Goal: Use online tool/utility: Utilize a website feature to perform a specific function

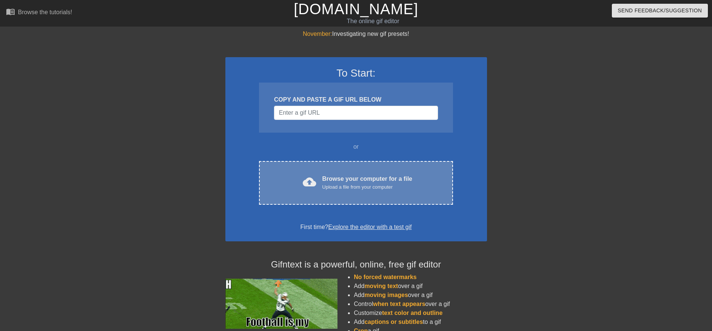
click at [312, 183] on span "cloud_upload" at bounding box center [309, 181] width 13 height 13
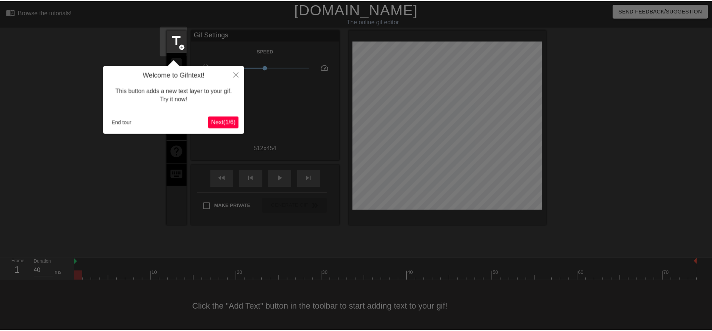
scroll to position [2, 0]
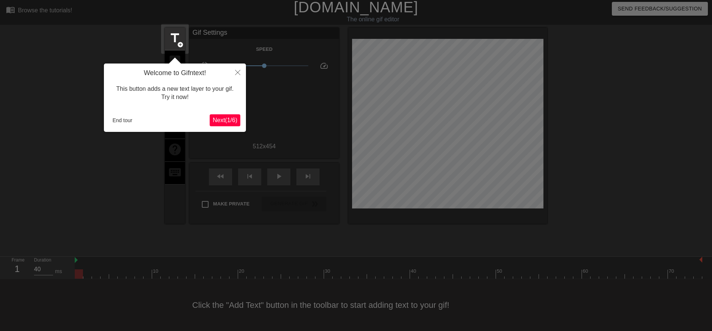
click at [223, 115] on button "Next ( 1 / 6 )" at bounding box center [225, 120] width 31 height 12
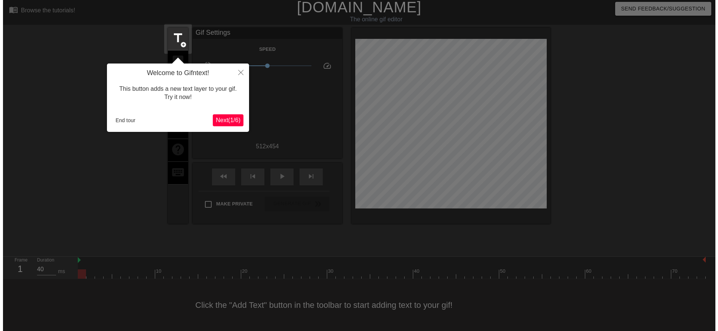
scroll to position [0, 0]
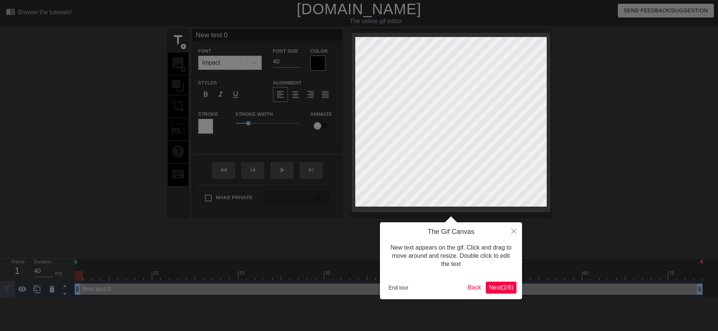
click at [491, 287] on span "Next ( 2 / 6 )" at bounding box center [501, 288] width 25 height 6
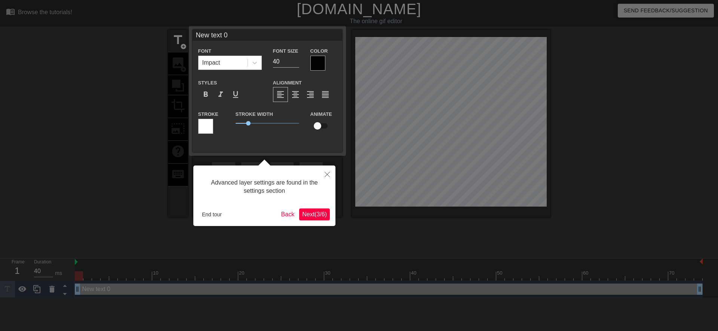
click at [316, 216] on span "Next ( 3 / 6 )" at bounding box center [314, 214] width 25 height 6
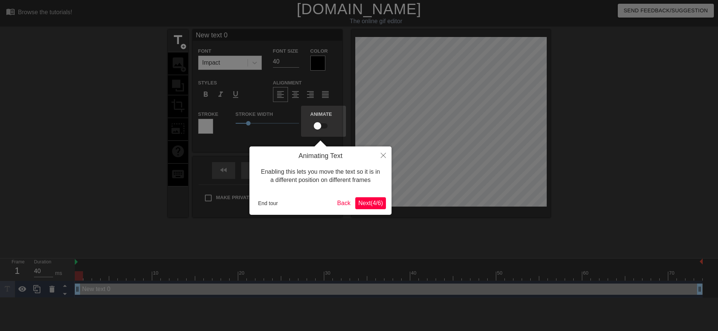
click at [367, 208] on button "Next ( 4 / 6 )" at bounding box center [370, 203] width 31 height 12
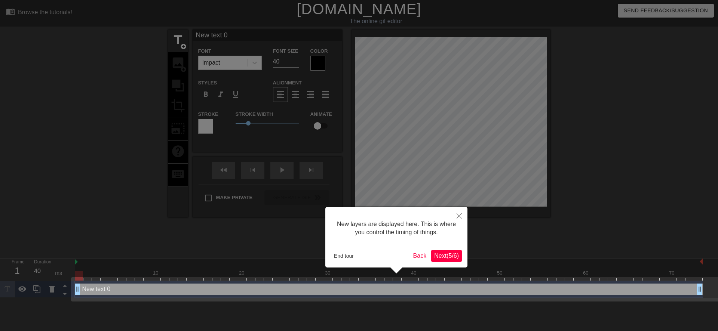
click at [437, 255] on span "Next ( 5 / 6 )" at bounding box center [446, 256] width 25 height 6
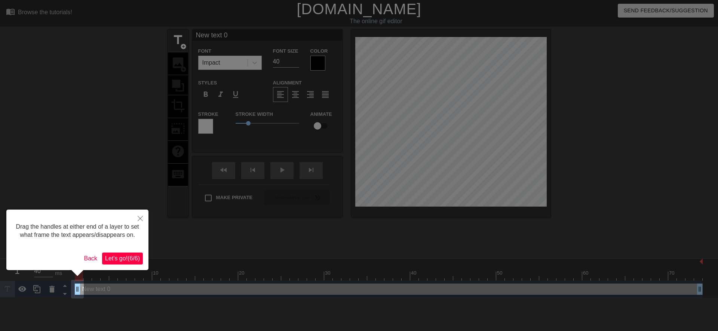
click at [117, 257] on span "Let's go! ( 6 / 6 )" at bounding box center [122, 258] width 35 height 6
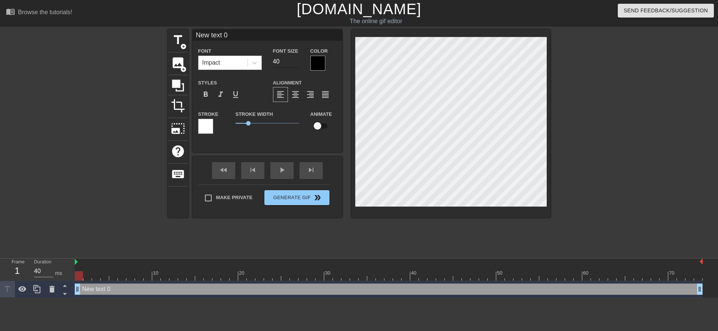
click at [275, 64] on input "40" at bounding box center [286, 62] width 26 height 12
type input "20"
click at [255, 61] on icon at bounding box center [254, 62] width 7 height 7
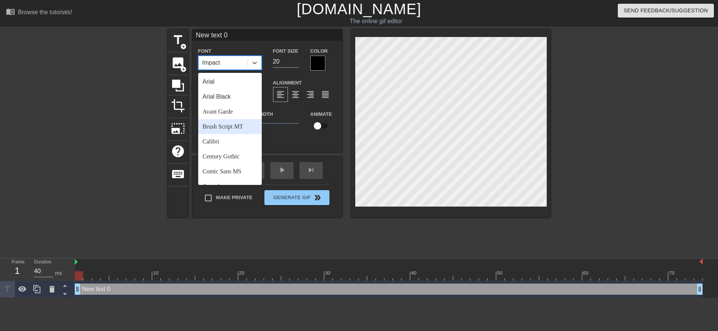
click at [226, 129] on div "Brush Script MT" at bounding box center [230, 126] width 64 height 15
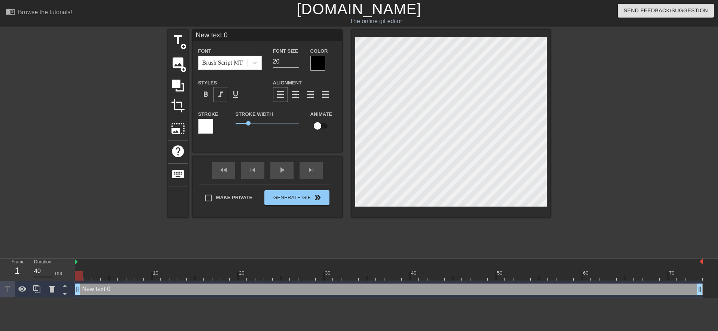
click at [220, 92] on span "format_italic" at bounding box center [220, 94] width 9 height 9
type input "ew text 0"
type textarea "ew text 0"
type input "w text 0"
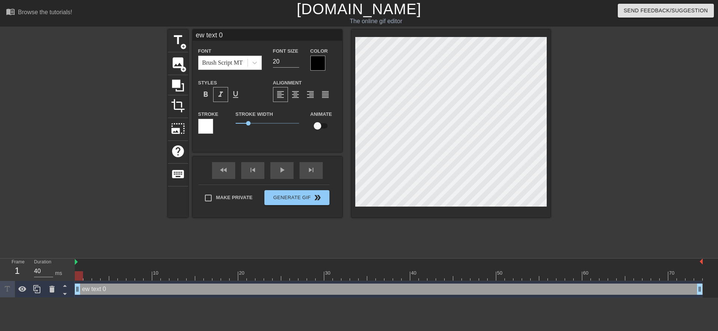
type textarea "w text 0"
type input "text 0"
type textarea "text 0"
type input "text 0"
type textarea "text 0"
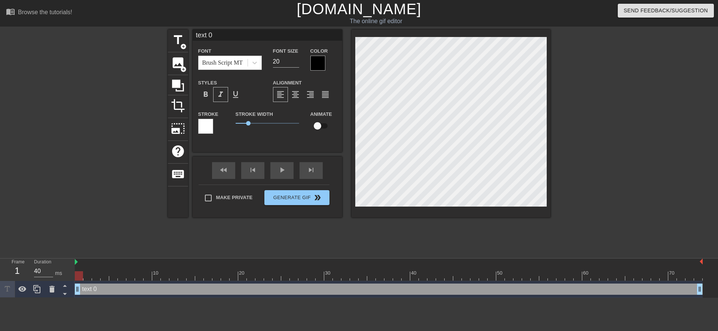
type input "ext 0"
type textarea "ext 0"
type input "xt 0"
type textarea "xt 0"
type input "t 0"
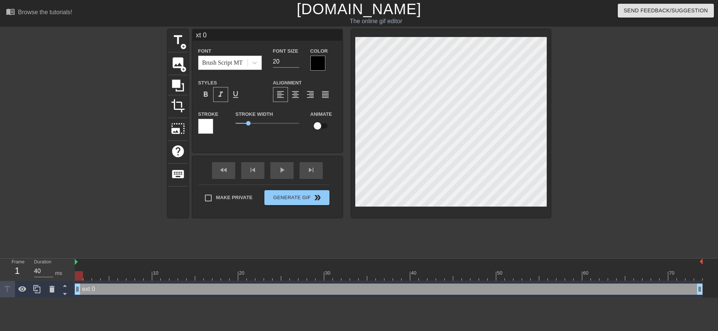
type textarea "t 0"
type input "0"
type textarea "0"
type input "0"
type textarea "0"
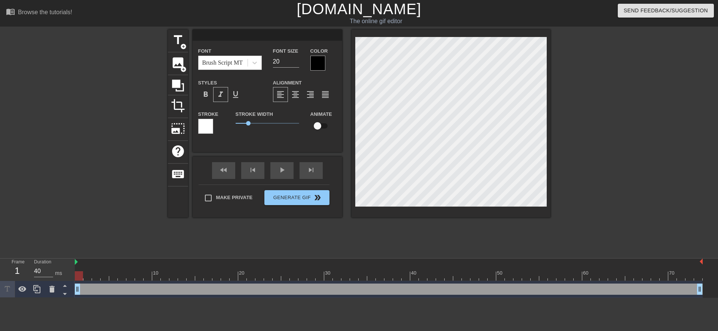
type input "@"
type textarea "@"
type input "@s"
type textarea "@s"
type input "@st"
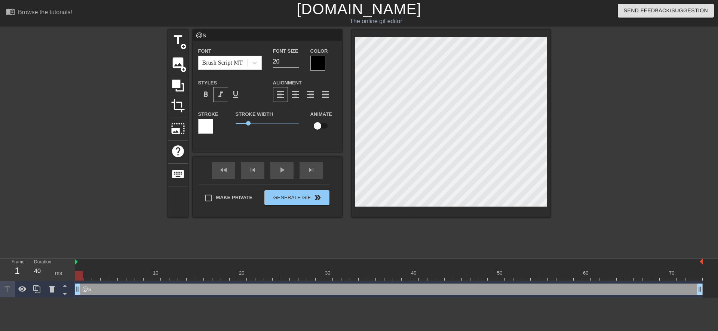
type textarea "@st"
type input "@sti"
type textarea "@sti"
type input "@stic"
type textarea "@stic"
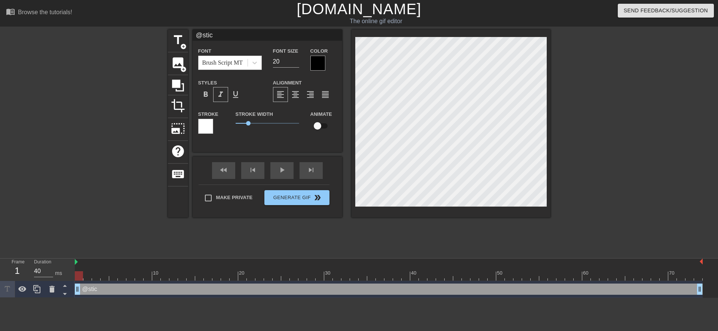
type input "@stick"
type textarea "@stick"
type input "@sticke"
type textarea "@sticke"
type input "@sticker"
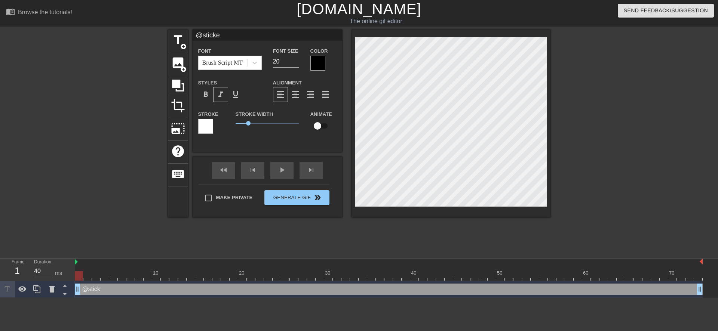
type textarea "@sticker"
type input "@stickerb"
type textarea "@stickerb"
type input "@stickerba"
type textarea "@stickerba"
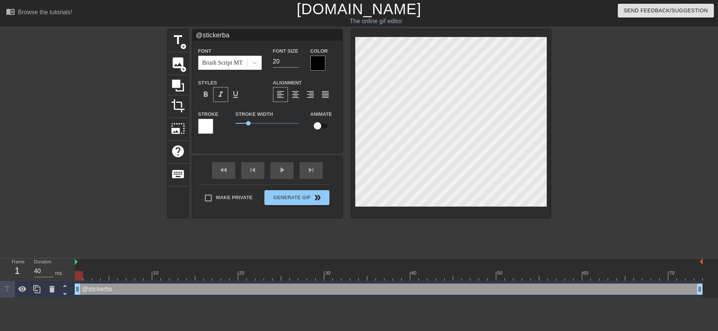
type input "@stickerbas"
type textarea "@stickerbas"
type input "@stickerbase"
type textarea "@stickerbase"
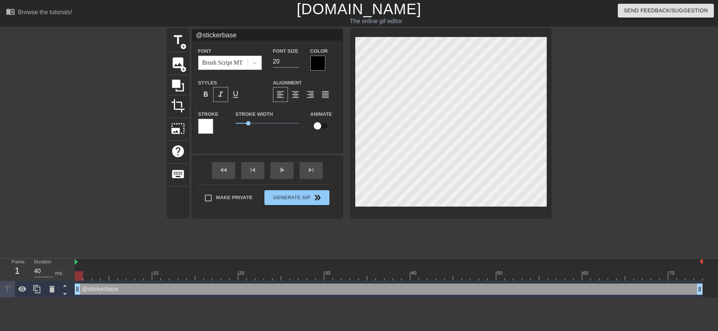
type input "@stickerbase_"
type textarea "@stickerbase_"
type input "@stickerbase_r"
type textarea "@stickerbase_r"
type input "@stickerbase_ru"
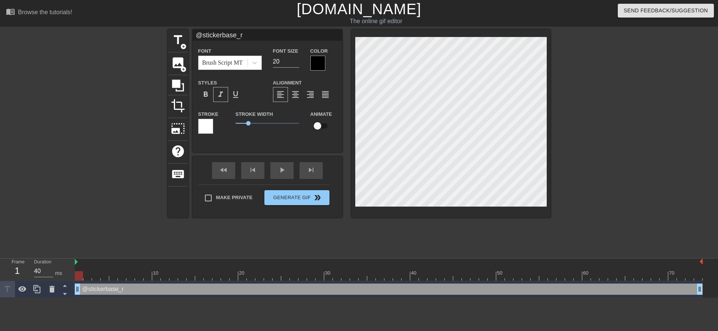
type textarea "@stickerbase_ru"
click at [291, 198] on button "Generate Gif double_arrow" at bounding box center [296, 197] width 65 height 15
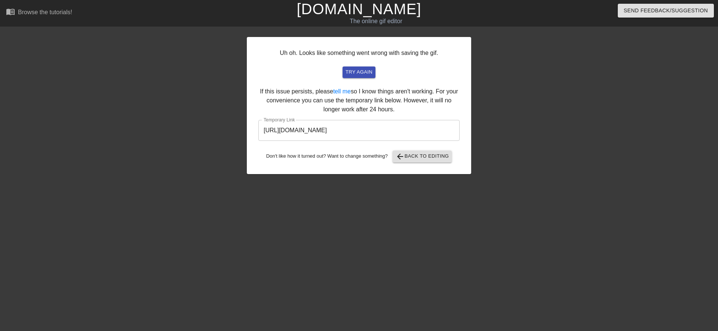
click at [326, 133] on input "[URL][DOMAIN_NAME]" at bounding box center [358, 130] width 201 height 21
click at [329, 127] on input "[URL][DOMAIN_NAME]" at bounding box center [358, 130] width 201 height 21
